Goal: Task Accomplishment & Management: Use online tool/utility

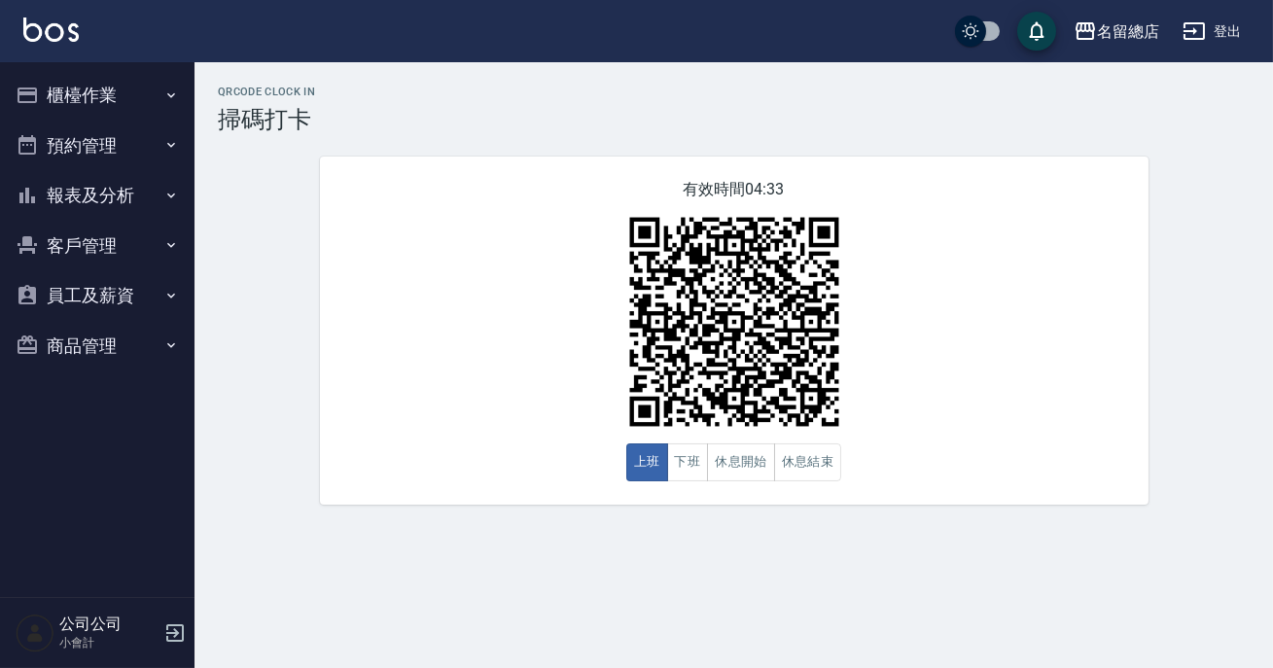
click at [581, 556] on div "QRcode Clock In 掃碼打卡 有效時間 04:33 上班 下班 休息開始 休息結束" at bounding box center [636, 334] width 1273 height 668
click at [642, 453] on button "上班" at bounding box center [647, 463] width 42 height 38
click at [643, 458] on button "上班" at bounding box center [647, 463] width 42 height 38
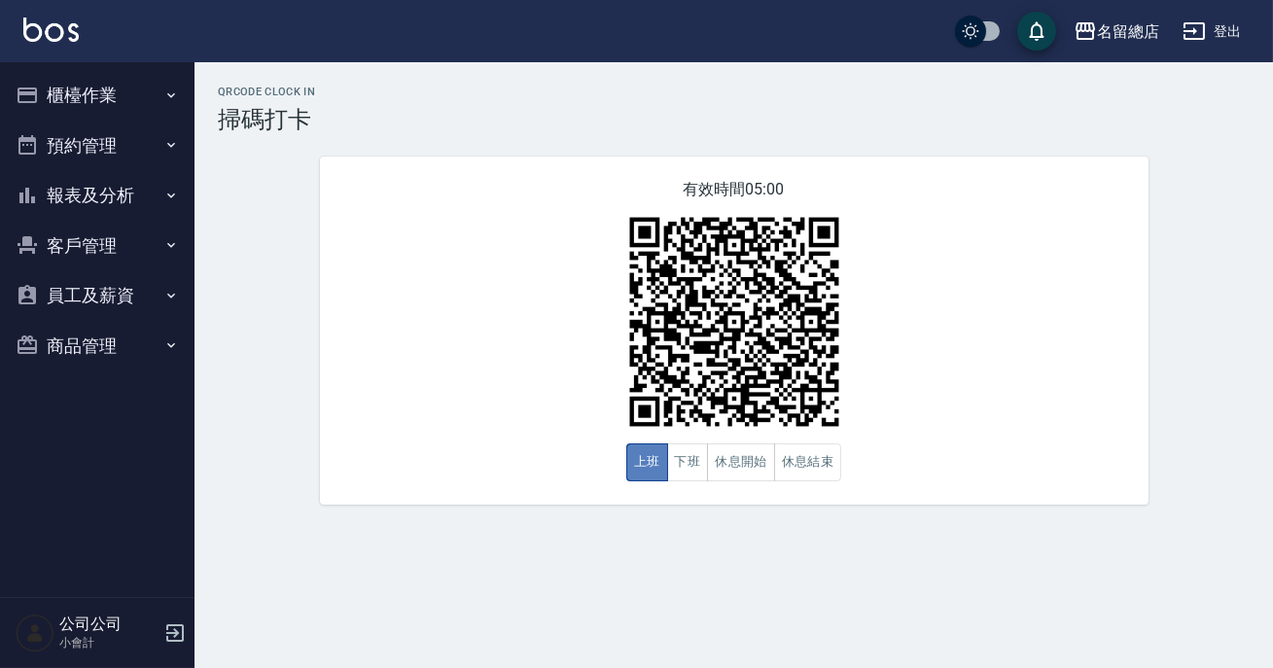
click at [652, 466] on button "上班" at bounding box center [647, 463] width 42 height 38
click at [656, 537] on div "QRcode Clock In 掃碼打卡 有效時間 04:59 上班 下班 休息開始 休息結束" at bounding box center [636, 334] width 1273 height 668
